Goal: Information Seeking & Learning: Learn about a topic

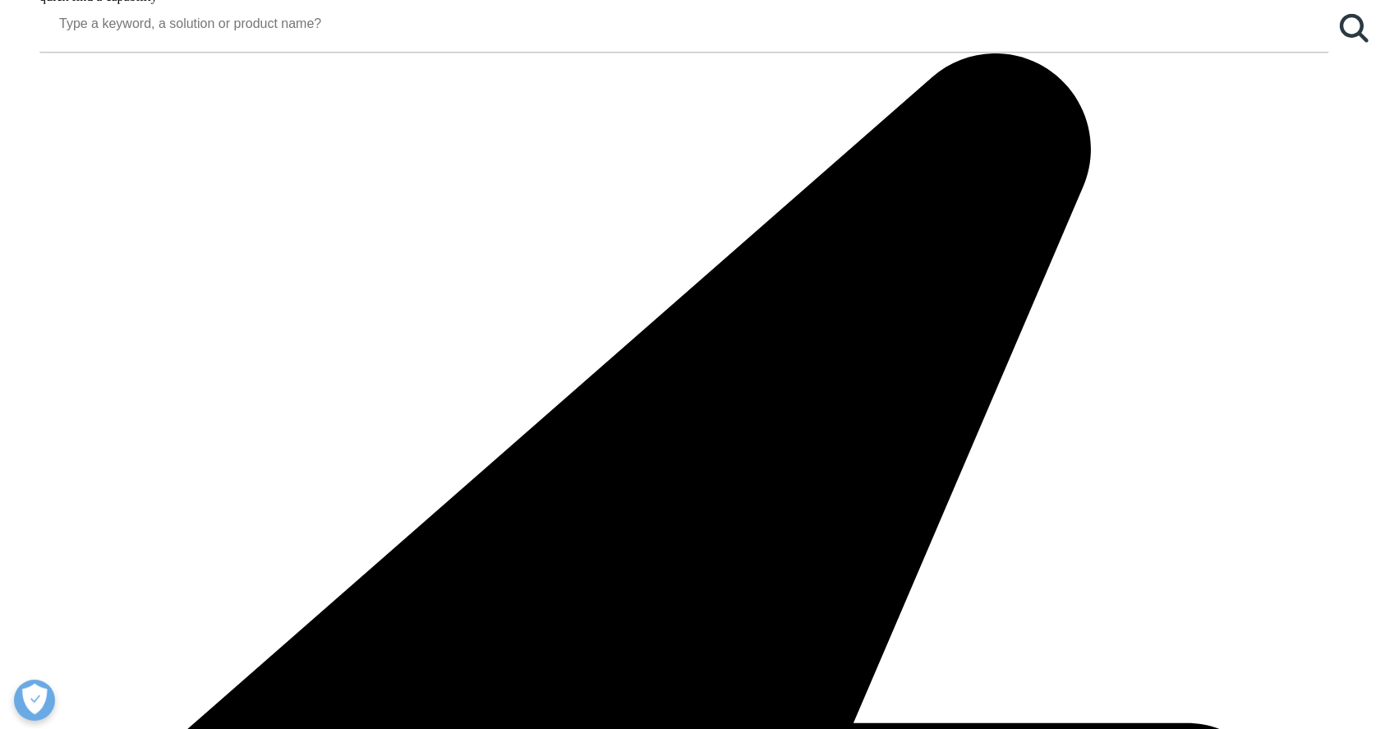
scroll to position [1815, 0]
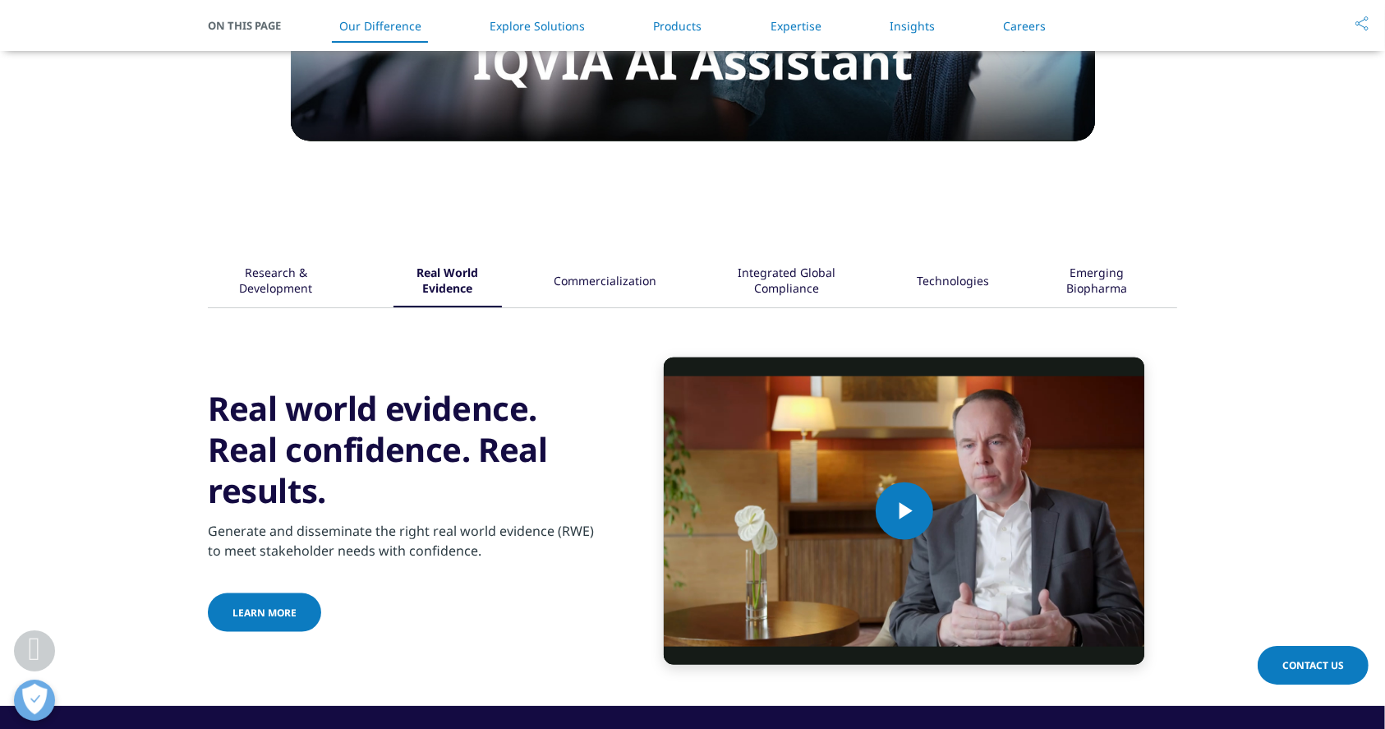
click at [587, 292] on div "Commercialization" at bounding box center [605, 281] width 103 height 51
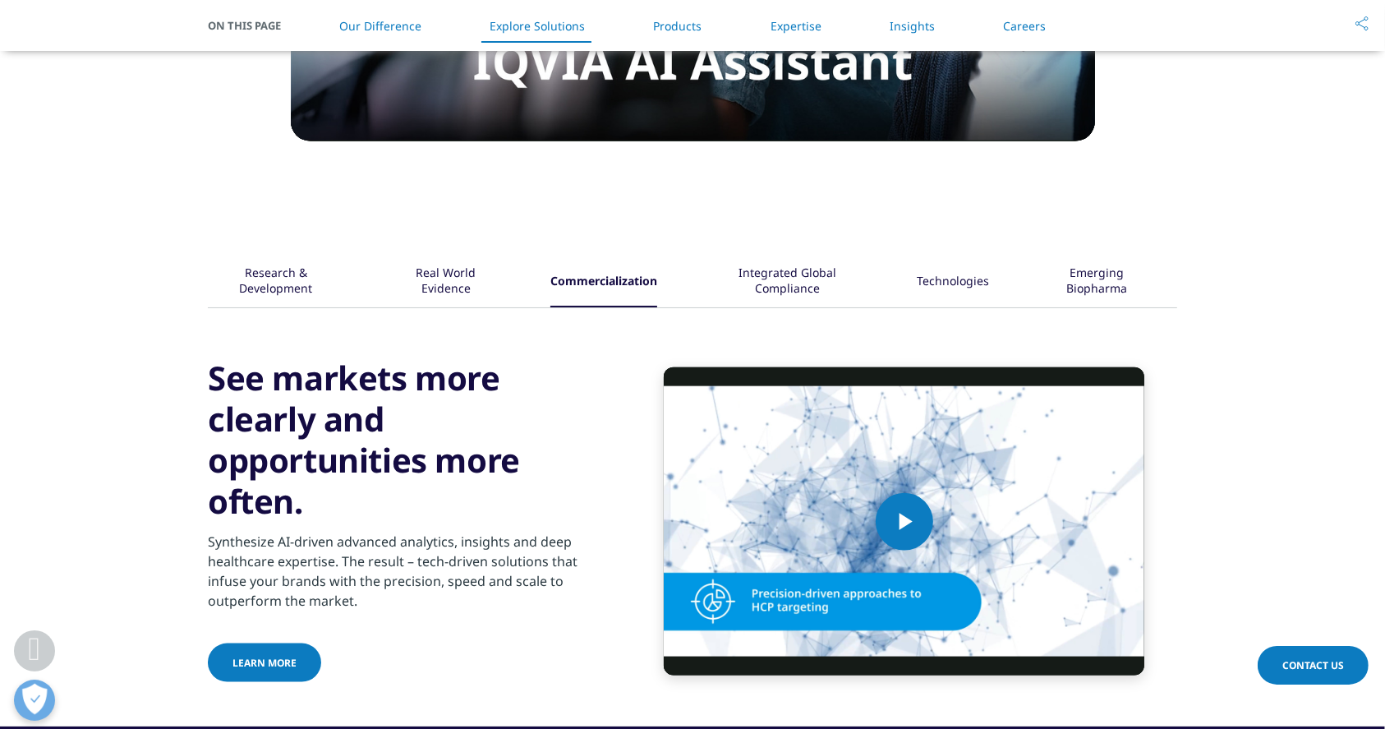
scroll to position [1977, 0]
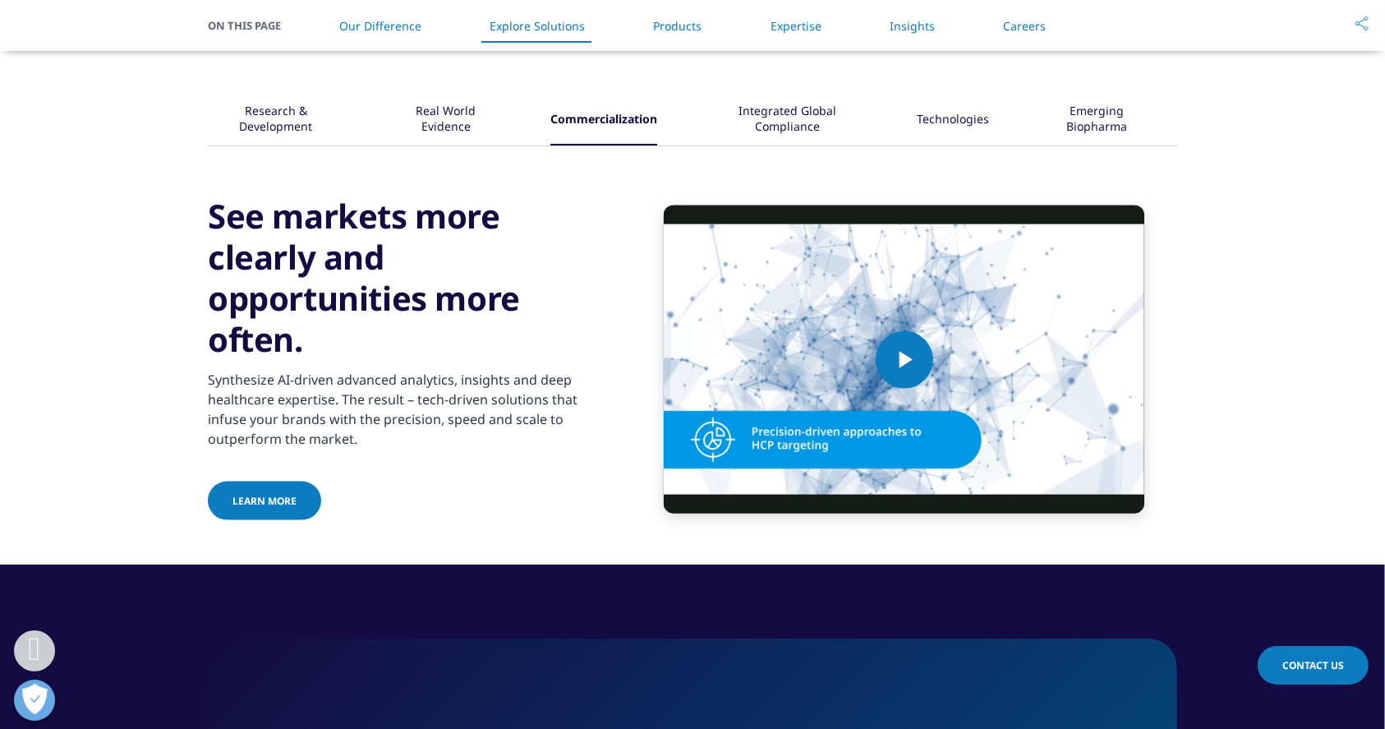
click at [745, 145] on div "Integrated Global Compliance" at bounding box center [787, 119] width 156 height 51
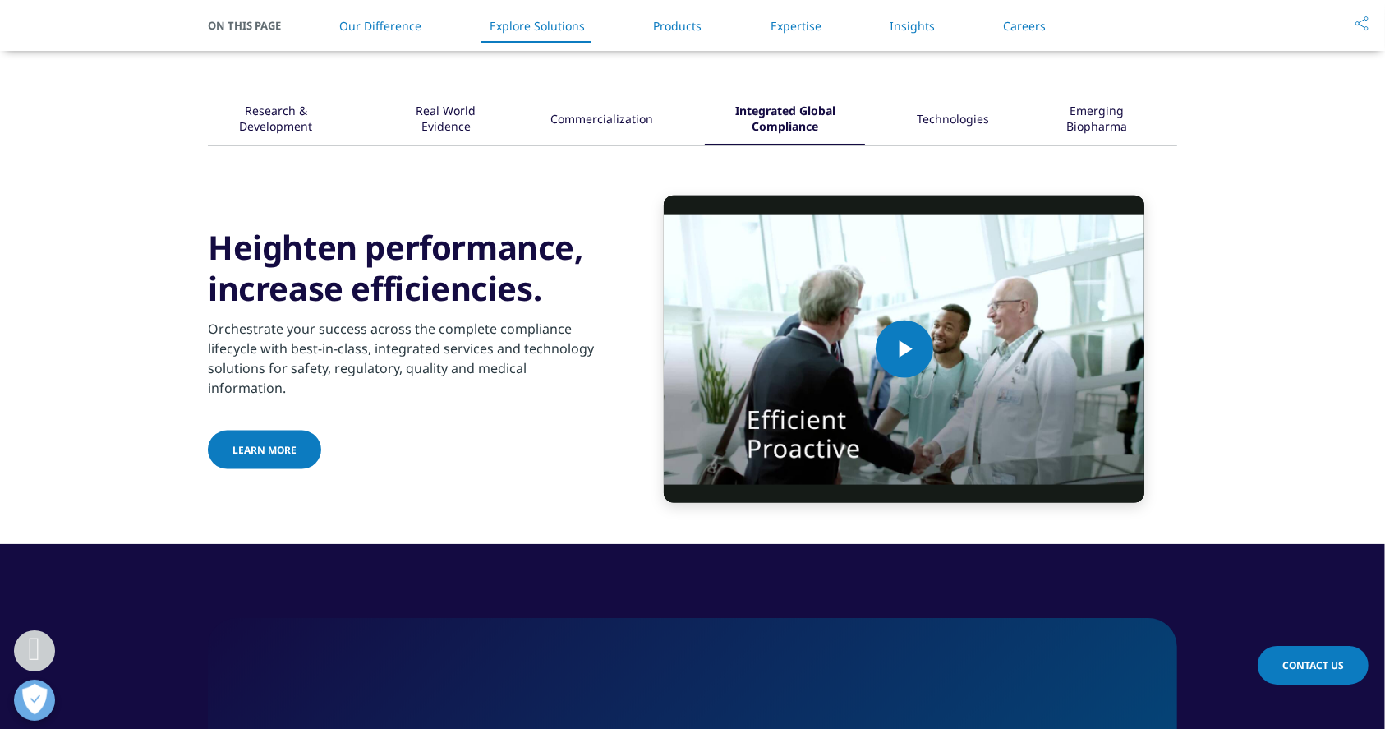
click at [992, 141] on div "Research & Development Real World Evidence" at bounding box center [692, 119] width 969 height 51
click at [949, 145] on div "Technologies" at bounding box center [953, 119] width 72 height 51
click at [1074, 145] on div "Emerging Biopharma" at bounding box center [1097, 119] width 112 height 51
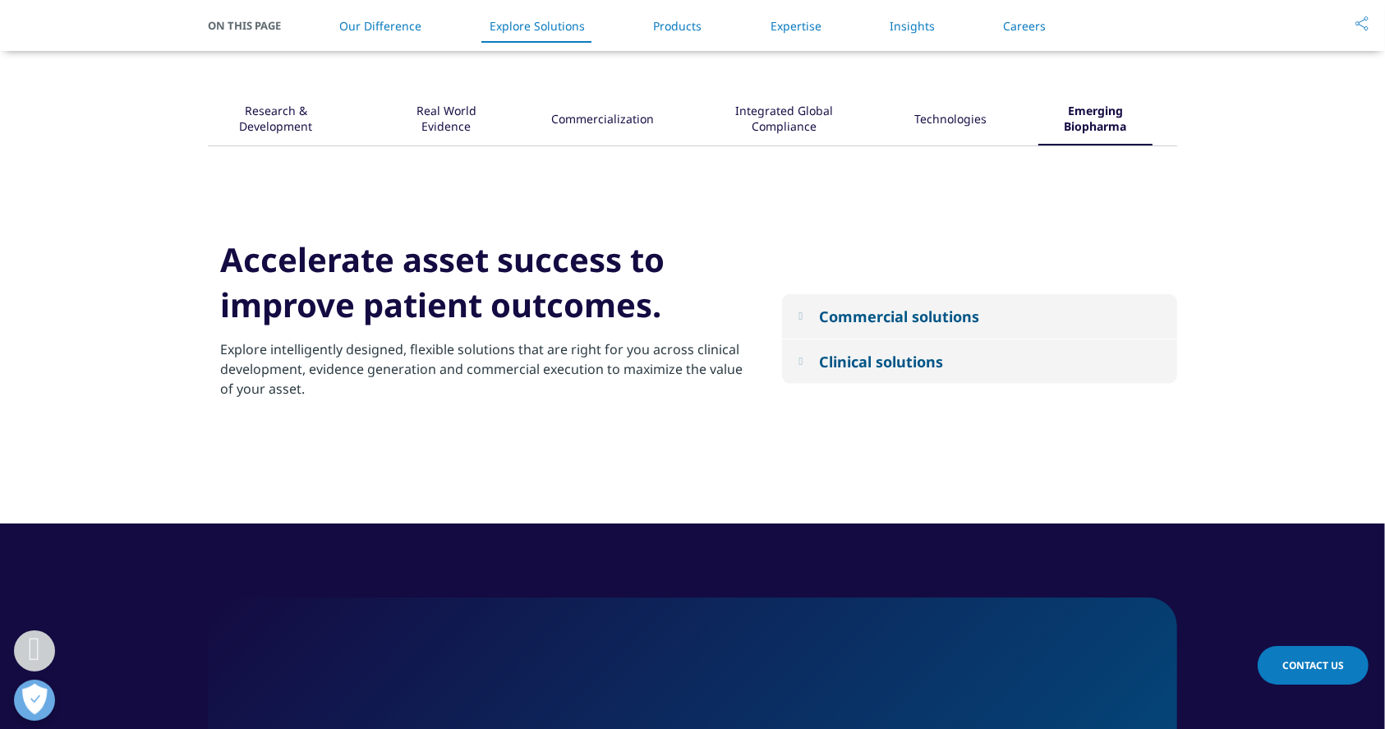
click at [895, 326] on div "Commercial solutions" at bounding box center [899, 316] width 160 height 20
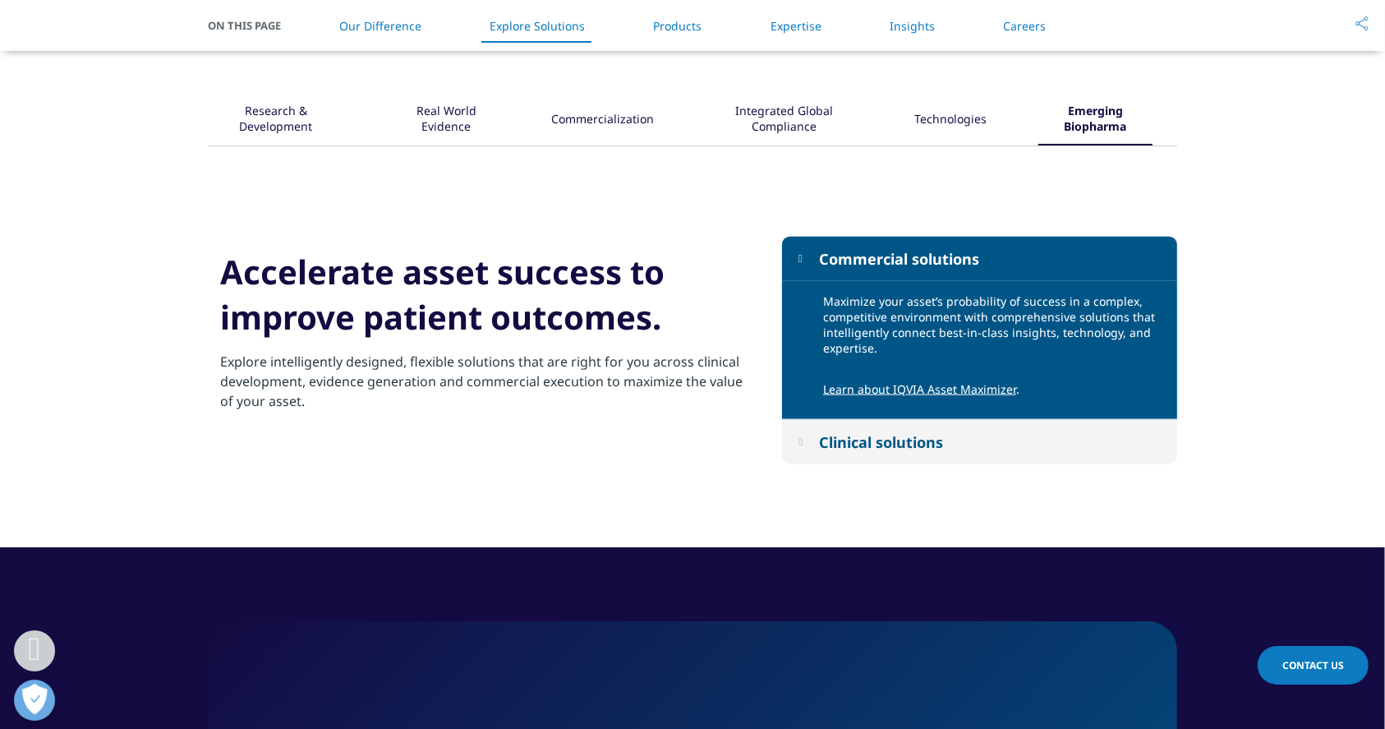
click at [876, 452] on div "Clinical solutions" at bounding box center [881, 442] width 124 height 20
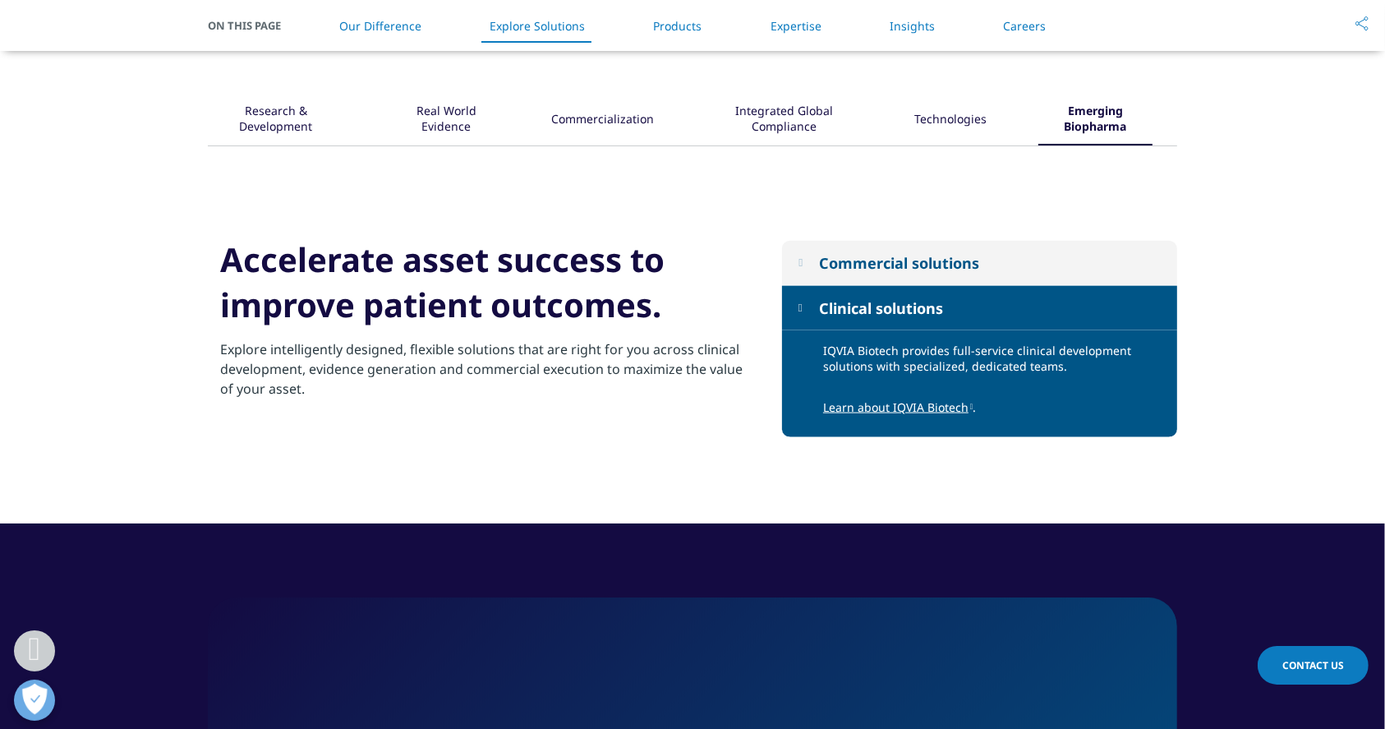
scroll to position [1977, 0]
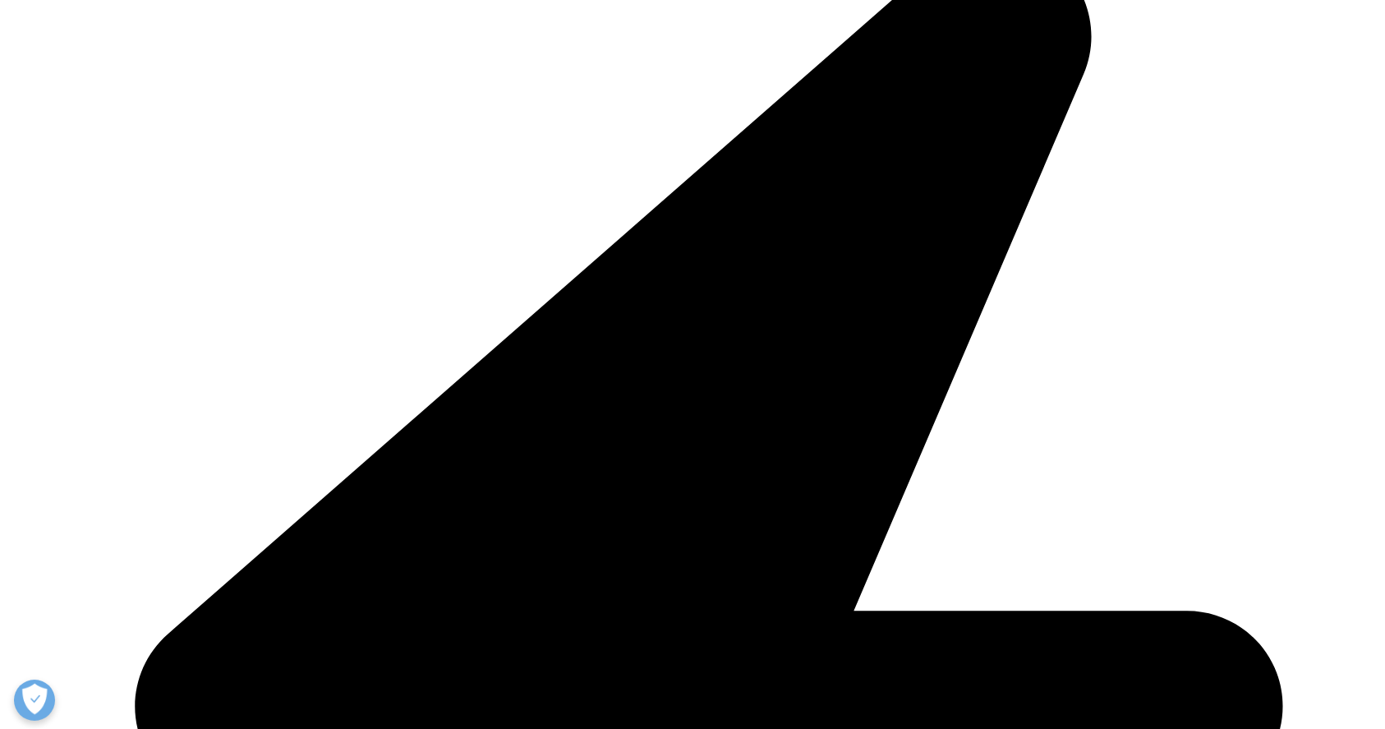
scroll to position [1977, 0]
